Goal: Task Accomplishment & Management: Use online tool/utility

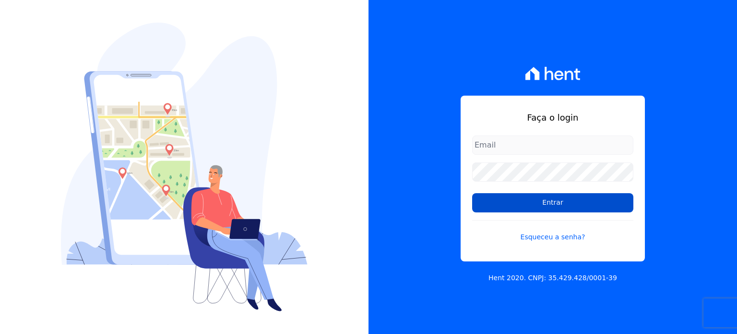
type input "[EMAIL_ADDRESS][DOMAIN_NAME]"
click at [532, 198] on input "Entrar" at bounding box center [552, 202] width 161 height 19
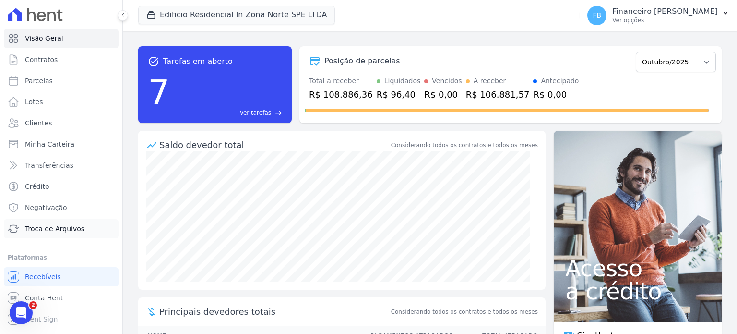
click at [78, 229] on span "Troca de Arquivos" at bounding box center [55, 229] width 60 height 10
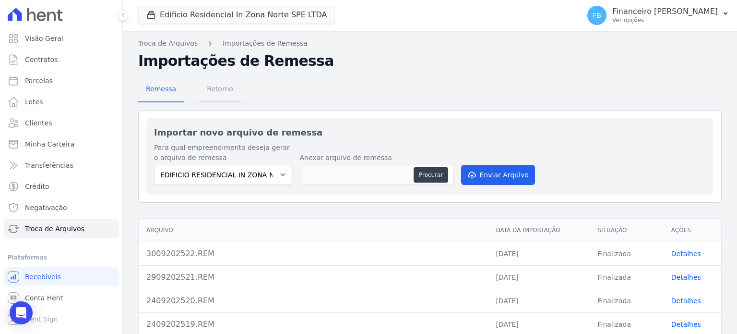
click at [215, 92] on span "Retorno" at bounding box center [220, 88] width 38 height 19
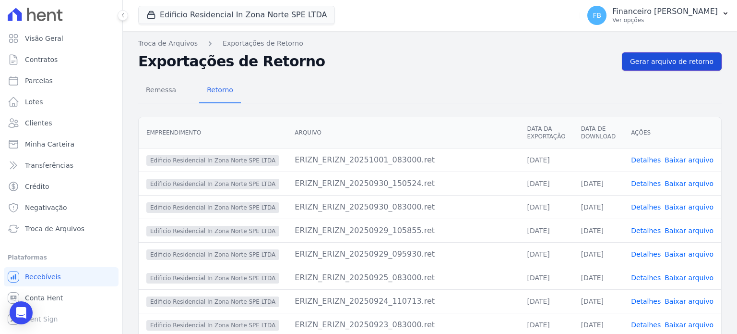
click at [669, 61] on span "Gerar arquivo de retorno" at bounding box center [672, 62] width 84 height 10
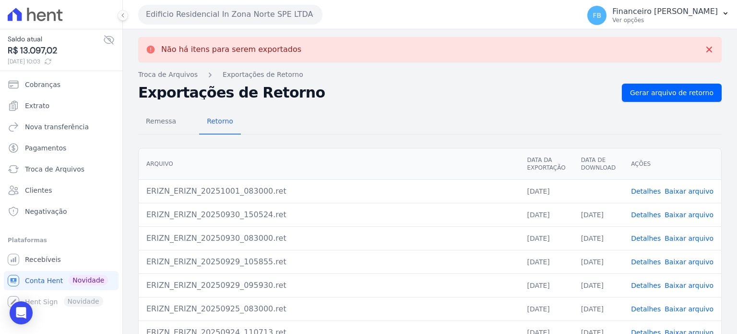
click at [683, 190] on link "Baixar arquivo" at bounding box center [689, 191] width 49 height 8
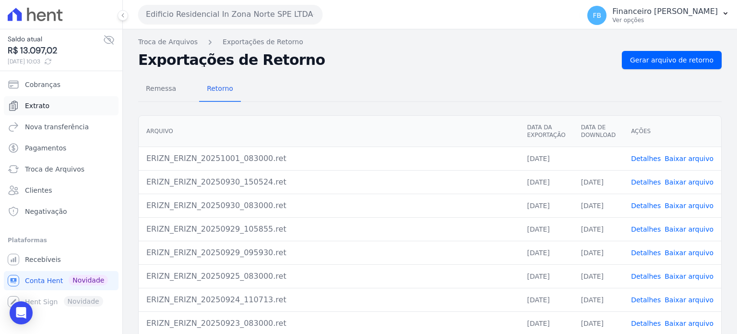
click at [67, 102] on link "Extrato" at bounding box center [61, 105] width 115 height 19
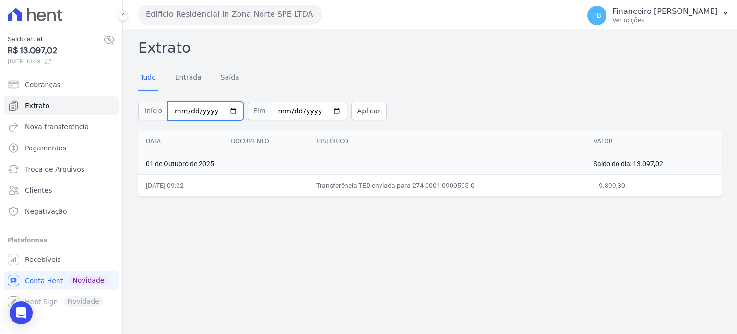
click at [225, 111] on input "2025-10-01" at bounding box center [206, 111] width 76 height 18
type input "2025-09-01"
click at [351, 102] on button "Aplicar" at bounding box center [369, 111] width 36 height 18
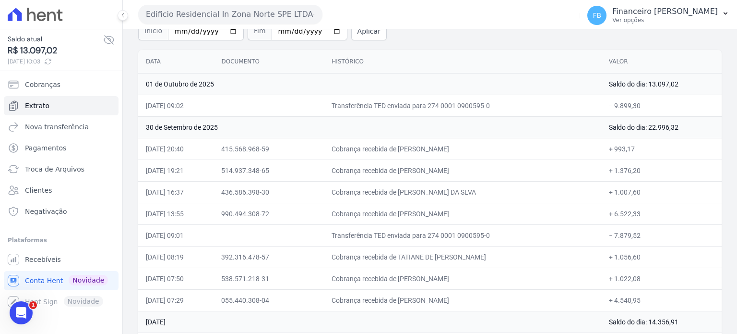
scroll to position [96, 0]
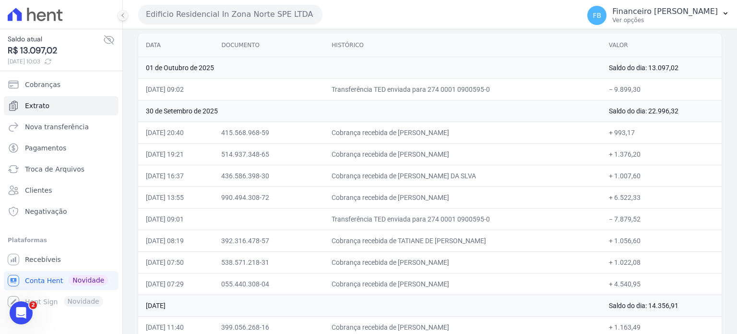
click at [232, 12] on button "Edificio Residencial In Zona Norte SPE LTDA" at bounding box center [230, 14] width 184 height 19
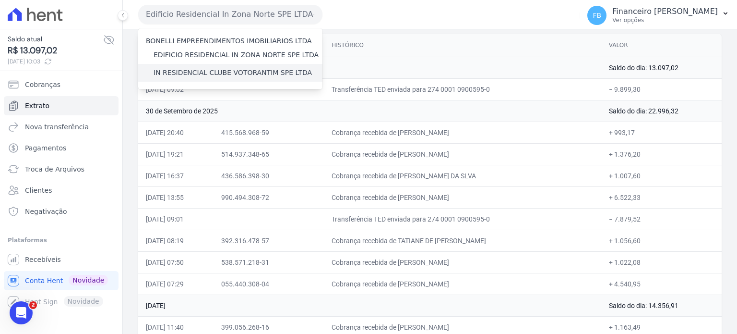
click at [215, 70] on label "IN RESIDENCIAL CLUBE VOTORANTIM SPE LTDA" at bounding box center [233, 73] width 158 height 10
click at [0, 0] on input "IN RESIDENCIAL CLUBE VOTORANTIM SPE LTDA" at bounding box center [0, 0] width 0 height 0
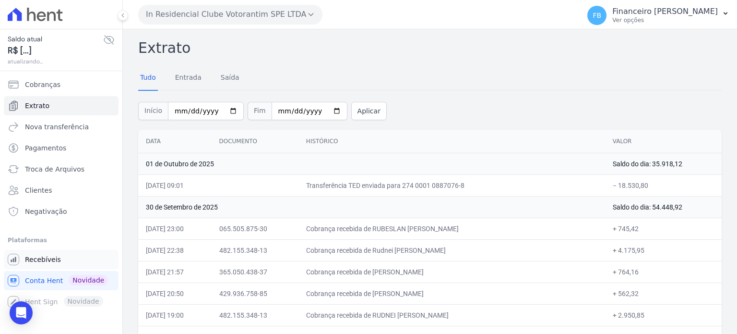
click at [29, 261] on span "Recebíveis" at bounding box center [43, 259] width 36 height 10
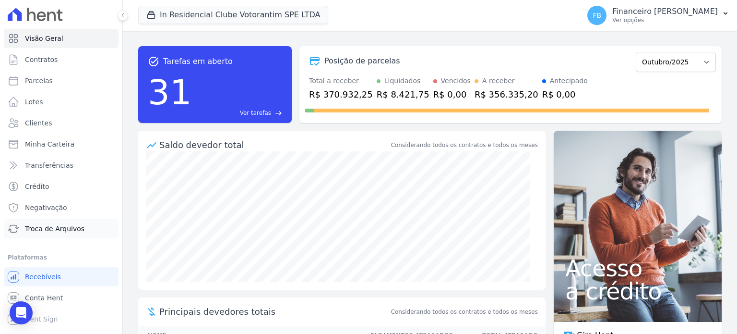
click at [55, 226] on span "Troca de Arquivos" at bounding box center [55, 229] width 60 height 10
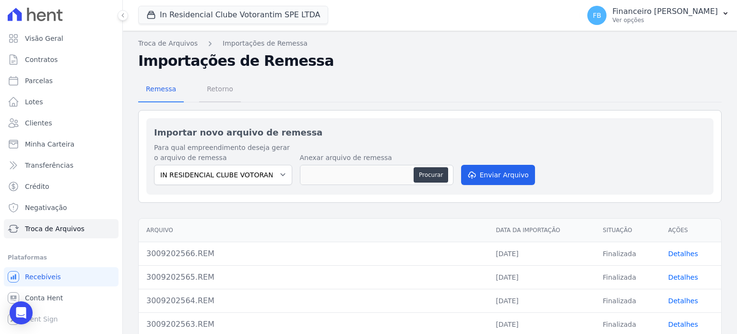
click at [216, 90] on span "Retorno" at bounding box center [220, 88] width 38 height 19
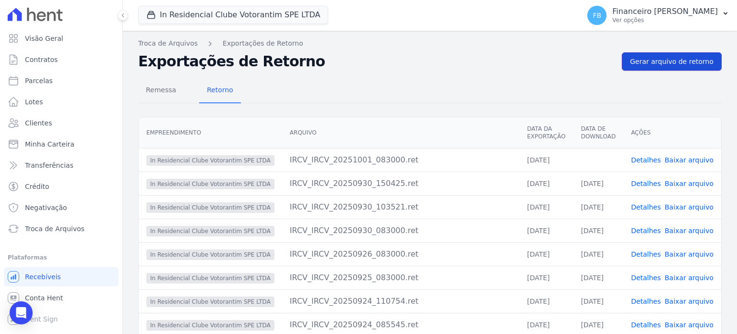
click at [662, 60] on span "Gerar arquivo de retorno" at bounding box center [672, 62] width 84 height 10
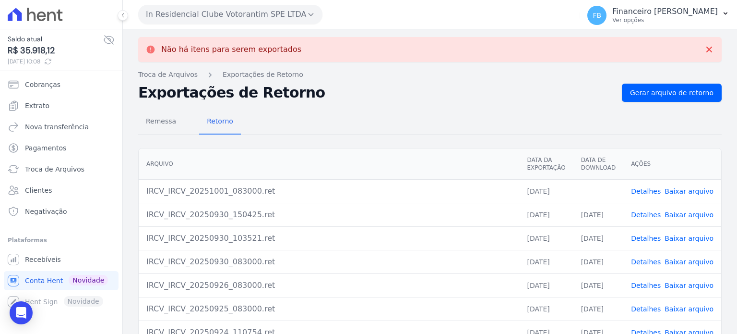
click at [687, 191] on link "Baixar arquivo" at bounding box center [689, 191] width 49 height 8
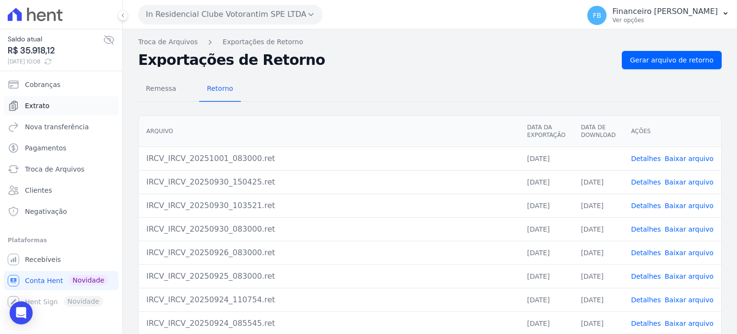
click at [61, 105] on link "Extrato" at bounding box center [61, 105] width 115 height 19
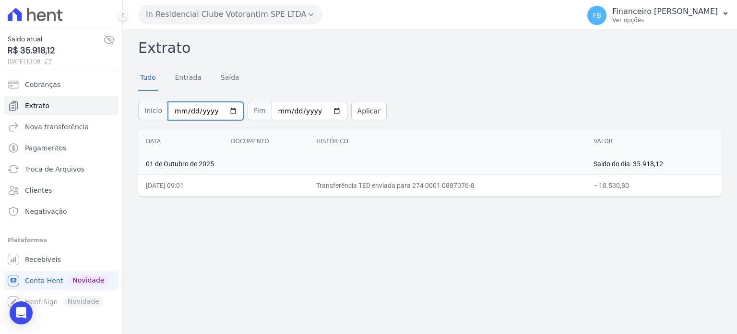
click at [227, 109] on input "2025-10-01" at bounding box center [206, 111] width 76 height 18
type input "2025-09-01"
click at [354, 113] on button "Aplicar" at bounding box center [369, 111] width 36 height 18
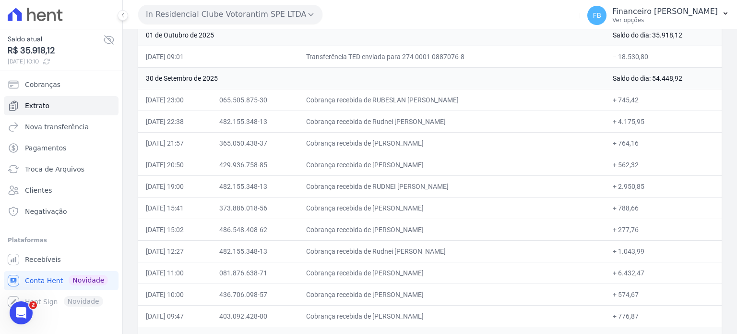
scroll to position [144, 0]
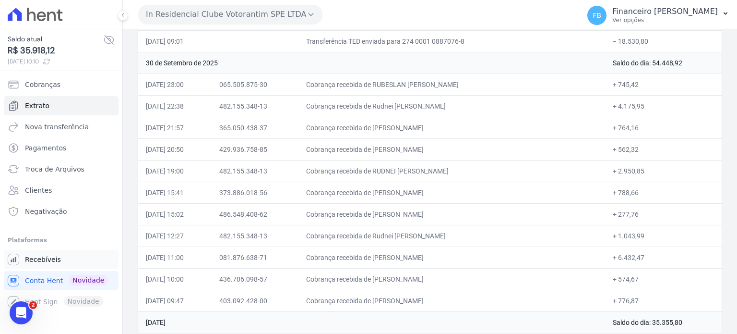
click at [64, 264] on link "Recebíveis" at bounding box center [61, 259] width 115 height 19
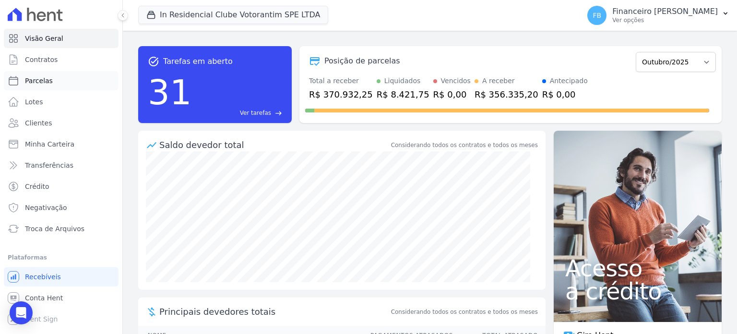
click at [52, 80] on link "Parcelas" at bounding box center [61, 80] width 115 height 19
select select
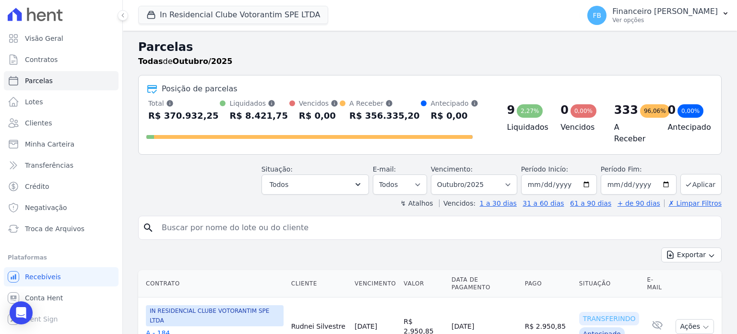
click at [239, 219] on input "search" at bounding box center [437, 227] width 562 height 19
type input "vioria"
select select
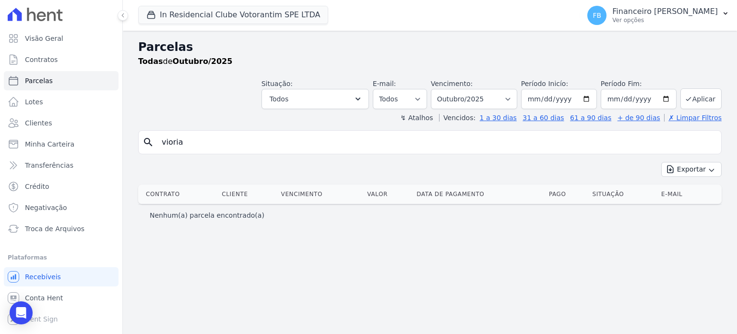
click at [240, 147] on input "vioria" at bounding box center [437, 141] width 562 height 19
type input "vitoria"
select select
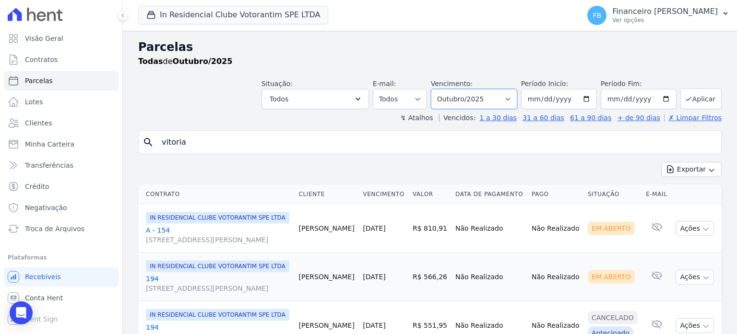
click at [511, 99] on select "Filtrar por período ──────── Todos os meses Janeiro/2023 Fevereiro/2023 Março/2…" at bounding box center [474, 99] width 86 height 20
select select "09/2025"
click at [439, 89] on select "Filtrar por período ──────── Todos os meses Janeiro/2023 Fevereiro/2023 Março/2…" at bounding box center [474, 99] width 86 height 20
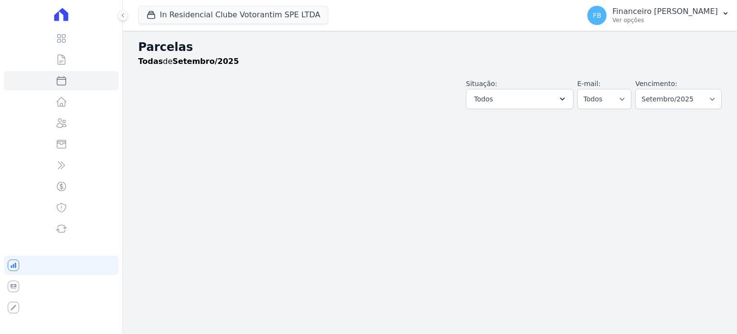
select select
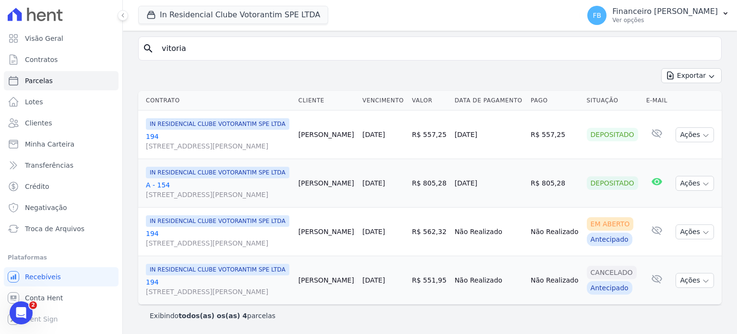
scroll to position [138, 0]
click at [618, 232] on div "Antecipado" at bounding box center [610, 238] width 46 height 13
click at [703, 224] on button "Ações" at bounding box center [695, 231] width 38 height 15
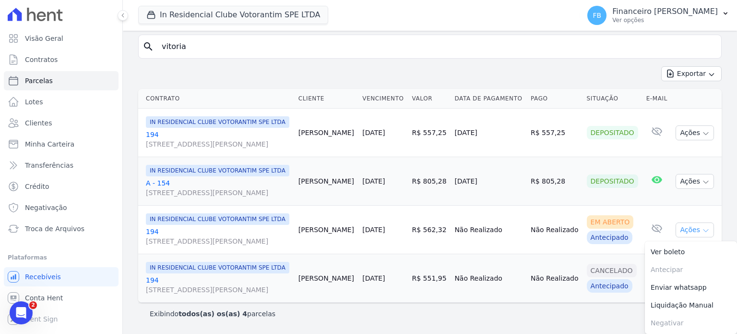
click at [703, 222] on button "Ações" at bounding box center [695, 229] width 38 height 15
